Goal: Task Accomplishment & Management: Complete application form

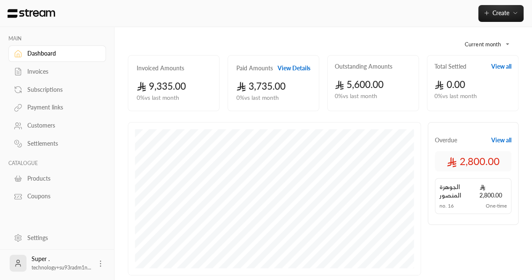
scroll to position [37, 0]
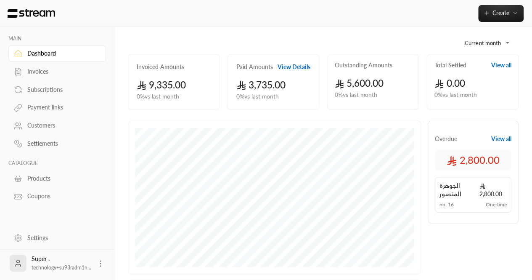
click at [45, 238] on div "Settings" at bounding box center [61, 238] width 68 height 8
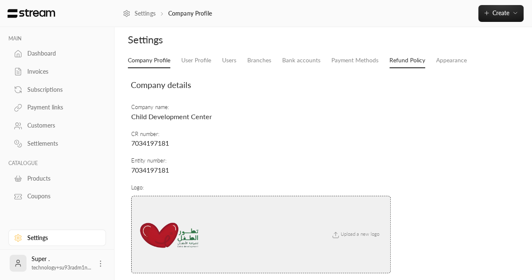
click at [410, 54] on link "Refund Policy" at bounding box center [408, 60] width 36 height 15
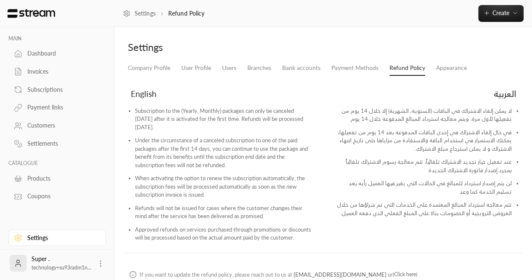
scroll to position [45, 0]
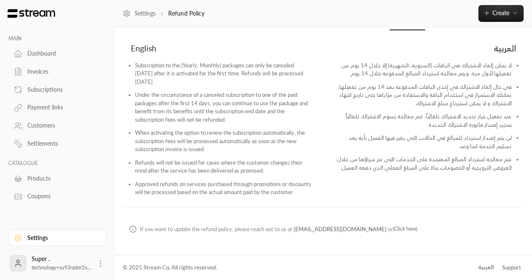
click at [367, 165] on li "تتم معالجة استرداد المبالغ المعتمدة على الخدمات التي تم شراؤها من خلال العروض ا…" at bounding box center [423, 165] width 178 height 21
click at [356, 169] on li "تتم معالجة استرداد المبالغ المعتمدة على الخدمات التي تم شراؤها من خلال العروض ا…" at bounding box center [423, 165] width 178 height 21
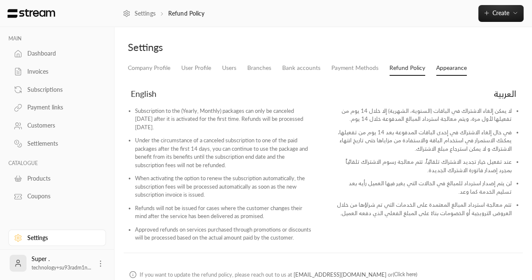
click at [438, 69] on link "Appearance" at bounding box center [451, 68] width 31 height 15
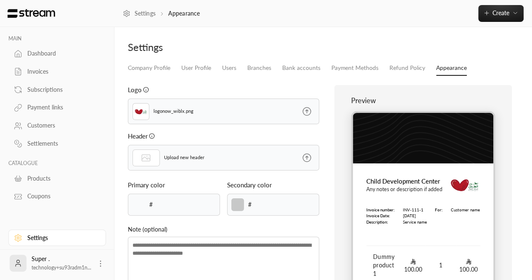
type input "******"
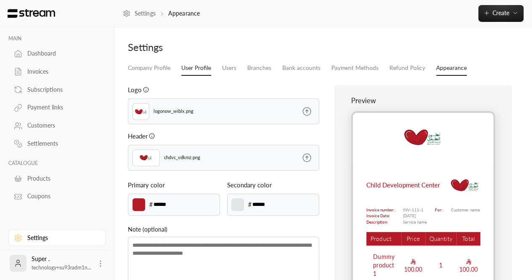
click at [205, 65] on link "User Profile" at bounding box center [196, 68] width 30 height 15
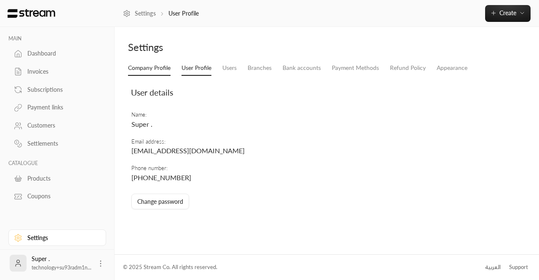
click at [140, 66] on link "Company Profile" at bounding box center [149, 68] width 42 height 15
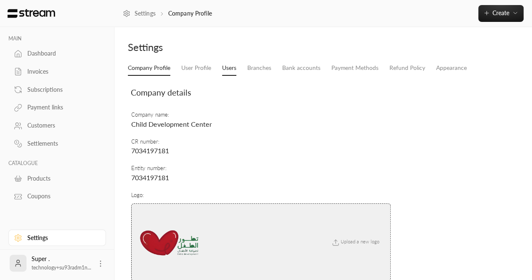
click at [233, 75] on link "Users" at bounding box center [229, 68] width 14 height 15
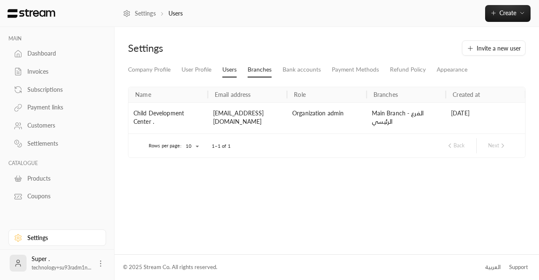
click at [256, 69] on link "Branches" at bounding box center [259, 69] width 24 height 15
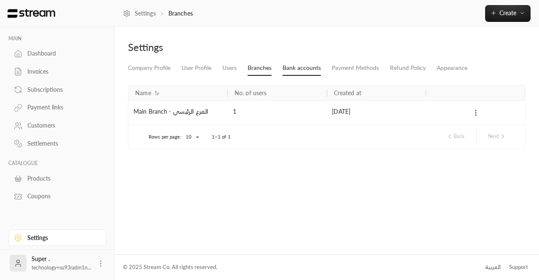
click at [300, 69] on link "Bank accounts" at bounding box center [301, 68] width 38 height 15
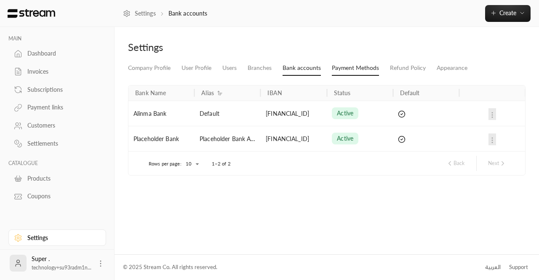
click at [344, 64] on link "Payment Methods" at bounding box center [355, 68] width 47 height 15
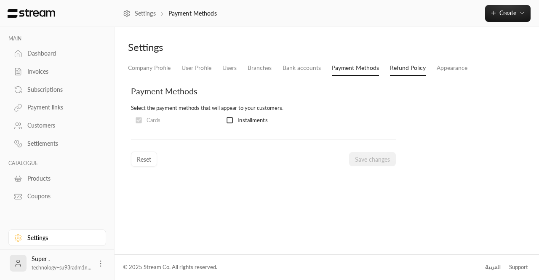
click at [395, 69] on link "Refund Policy" at bounding box center [408, 68] width 36 height 15
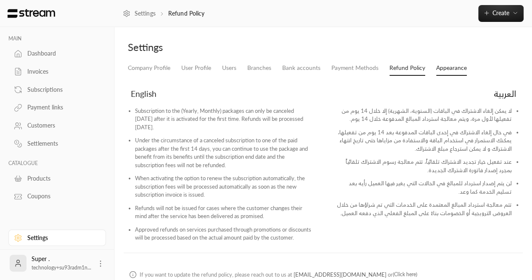
click at [439, 63] on link "Appearance" at bounding box center [451, 68] width 31 height 15
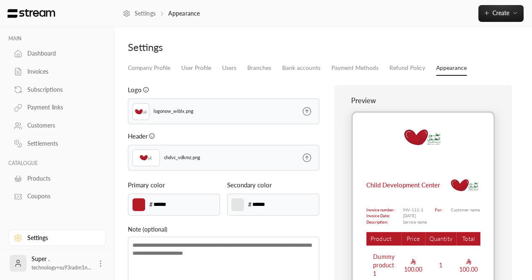
scroll to position [103, 0]
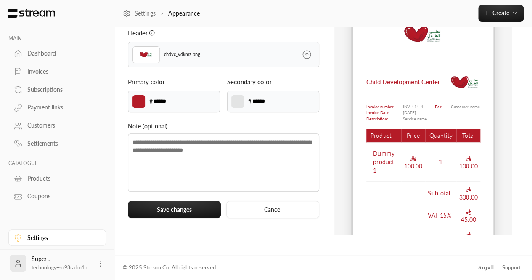
click at [19, 51] on icon at bounding box center [18, 54] width 8 height 8
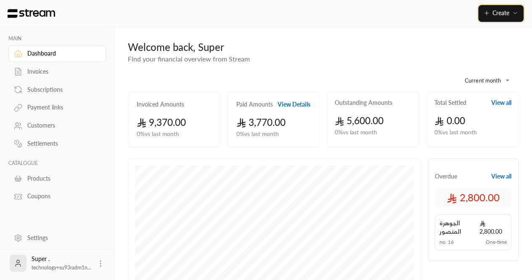
click at [494, 18] on button "Create" at bounding box center [500, 13] width 45 height 17
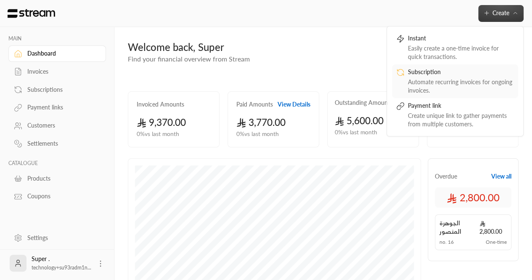
click at [445, 75] on div "Subscription" at bounding box center [461, 73] width 106 height 10
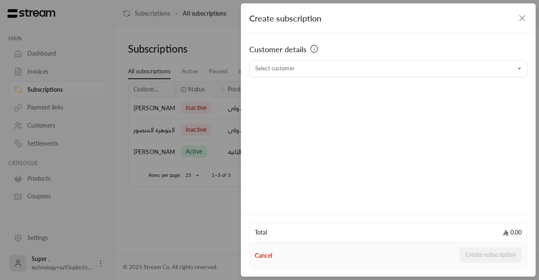
click at [297, 78] on div "Customer details Select customer Select customer" at bounding box center [388, 122] width 295 height 178
click at [290, 74] on input "Select customer" at bounding box center [388, 68] width 278 height 15
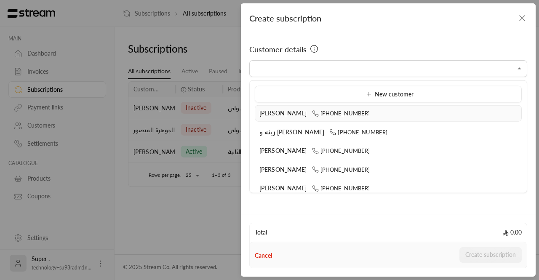
click at [312, 111] on icon at bounding box center [315, 113] width 7 height 7
type input "**********"
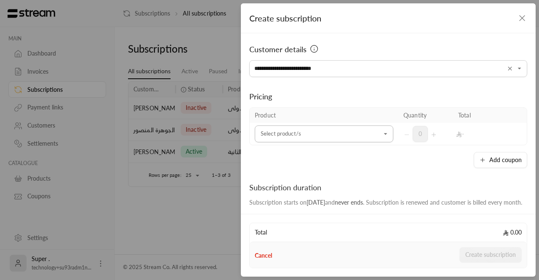
click at [363, 132] on input "Select customer" at bounding box center [324, 134] width 138 height 15
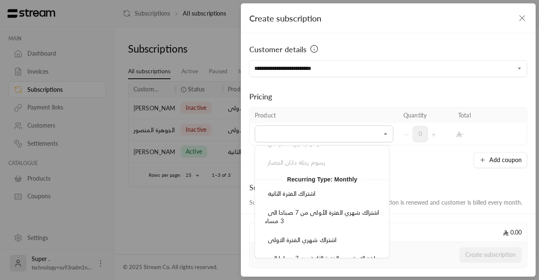
scroll to position [54, 0]
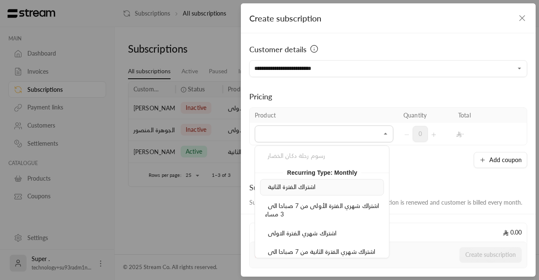
click at [291, 192] on li "اشتراك الفترة الثانية" at bounding box center [322, 187] width 124 height 16
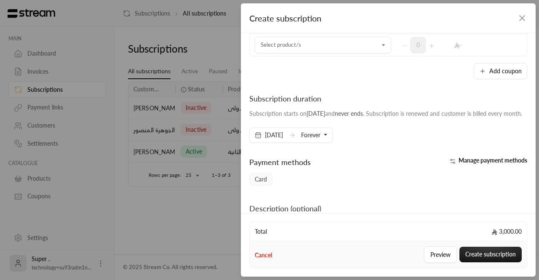
scroll to position [111, 0]
click at [320, 138] on span "Forever" at bounding box center [310, 134] width 19 height 7
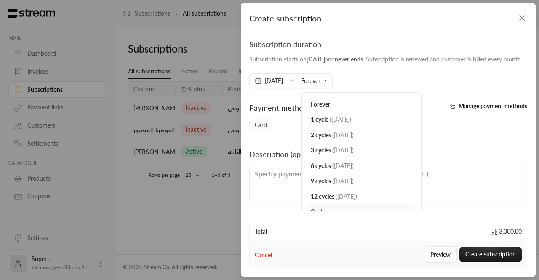
scroll to position [168, 0]
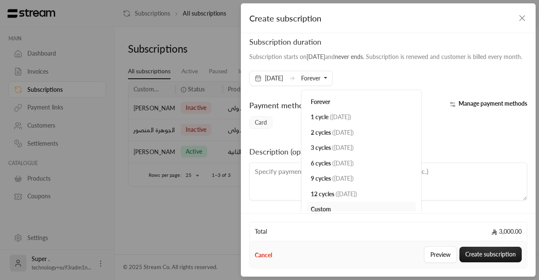
click at [275, 151] on div "**********" at bounding box center [388, 122] width 295 height 178
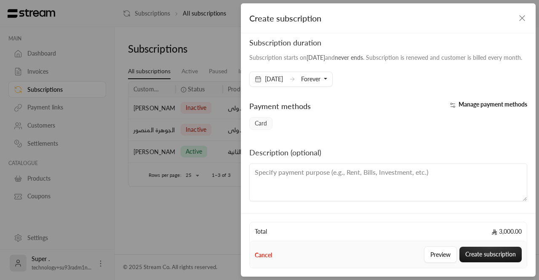
click at [220, 48] on div "**********" at bounding box center [269, 140] width 539 height 280
click at [521, 17] on icon "button" at bounding box center [522, 18] width 10 height 10
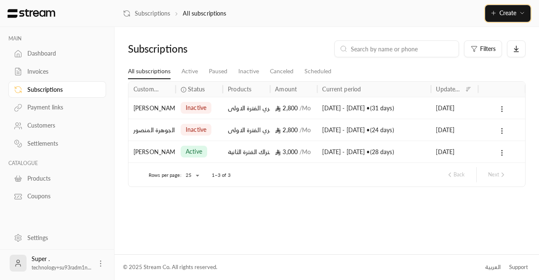
click at [496, 18] on button "Create" at bounding box center [507, 13] width 45 height 17
